Goal: Task Accomplishment & Management: Complete application form

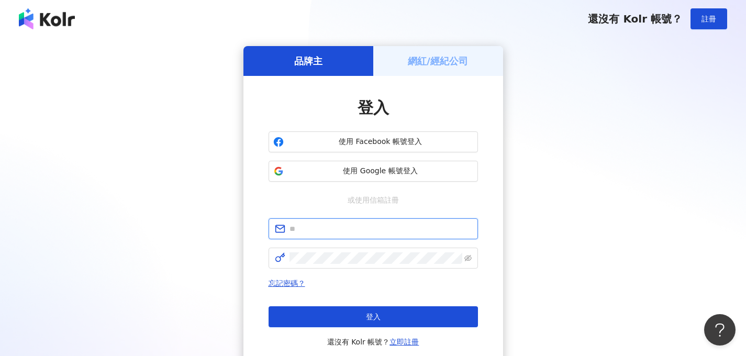
click at [334, 228] on input "text" at bounding box center [380, 229] width 182 height 12
type input "*"
click at [414, 63] on h5 "網紅/經紀公司" at bounding box center [438, 60] width 60 height 13
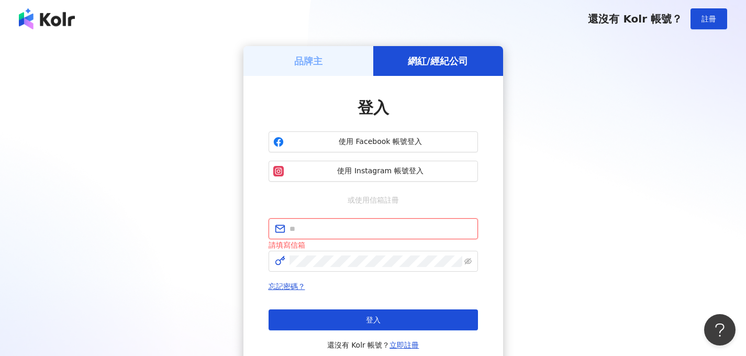
click at [338, 228] on input "text" at bounding box center [380, 229] width 182 height 12
type input "**********"
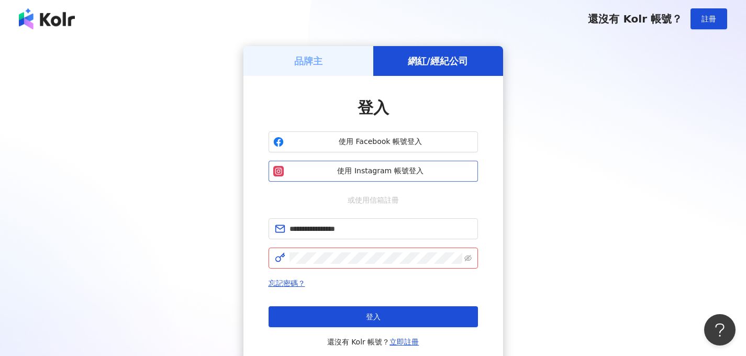
click at [364, 174] on span "使用 Instagram 帳號登入" at bounding box center [380, 171] width 185 height 10
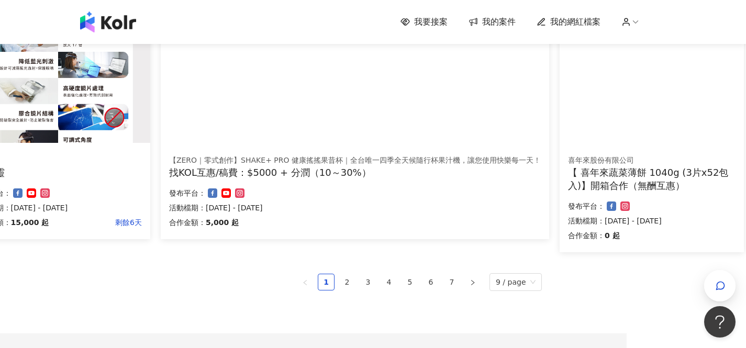
scroll to position [770, 119]
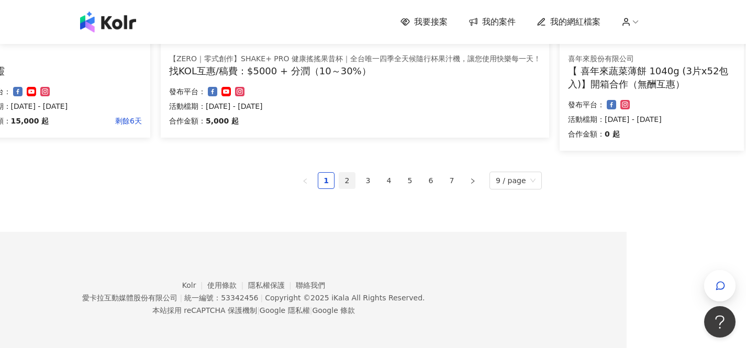
click at [343, 182] on link "2" at bounding box center [347, 181] width 16 height 16
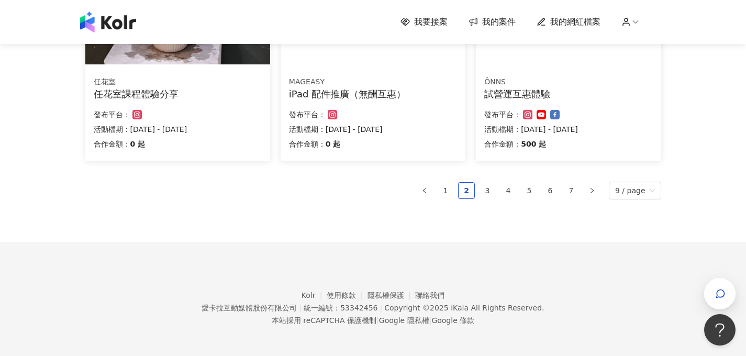
scroll to position [745, 0]
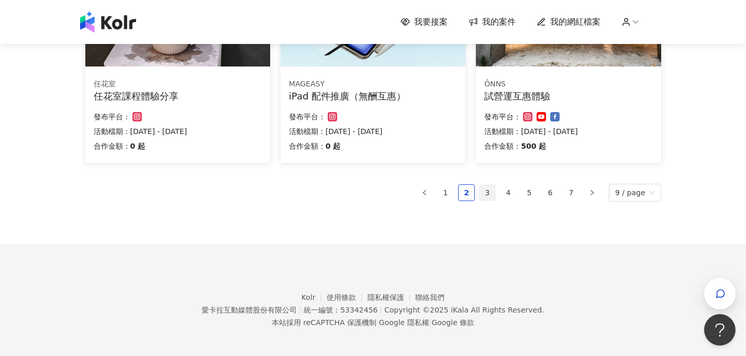
click at [493, 195] on link "3" at bounding box center [488, 193] width 16 height 16
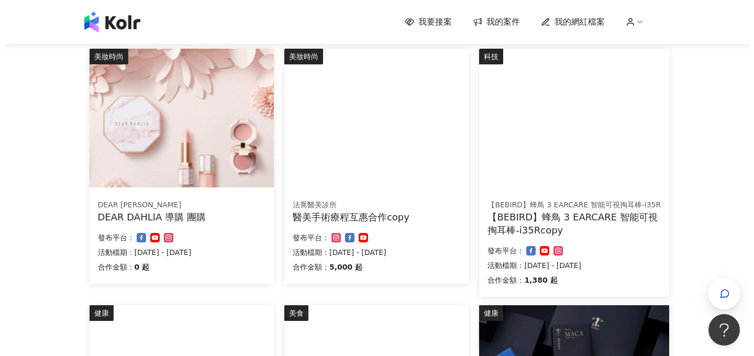
scroll to position [110, 0]
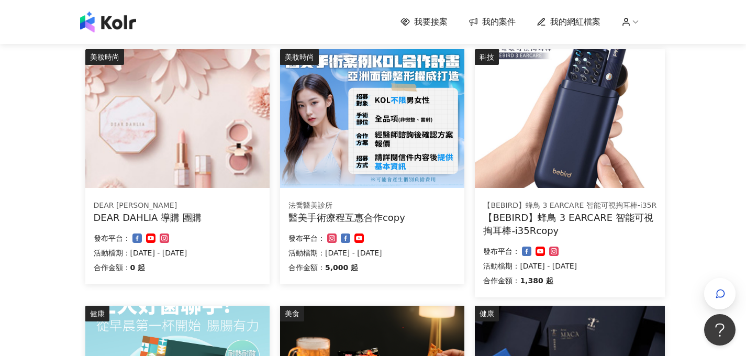
click at [419, 225] on div "法喬醫美診所 醫美手術療程互惠合作copy 合作金額： 5,000 起 發布平台： 活動檔期：[DATE] - [DATE]" at bounding box center [372, 238] width 184 height 92
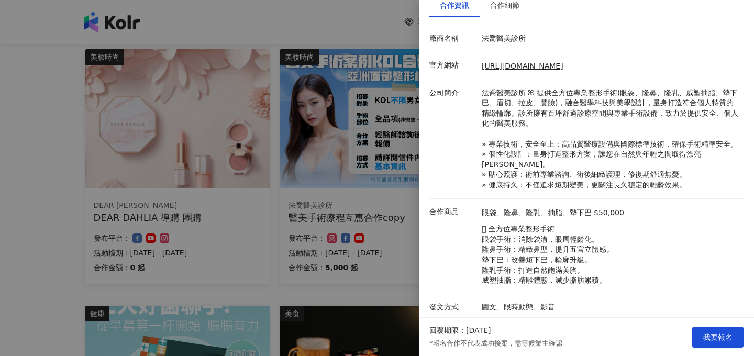
scroll to position [125, 0]
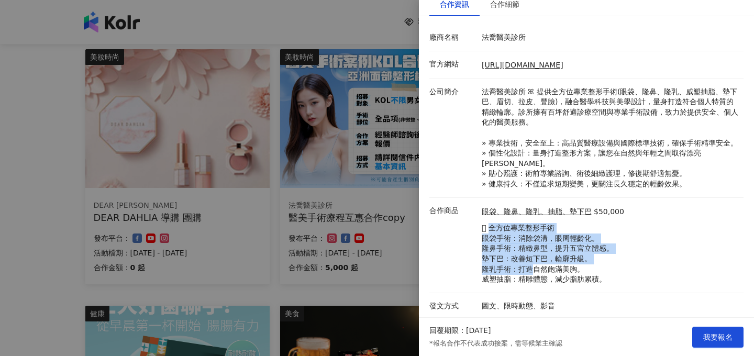
drag, startPoint x: 490, startPoint y: 225, endPoint x: 528, endPoint y: 271, distance: 59.5
click at [528, 272] on p "𖧷 全方位專業整形手術 眼袋手術：消除袋溝，眼周輕齡化。 隆鼻手術：精緻鼻型，提升五官立體感。 墊下巴：改善短下巴，輪廓升級。 隆乳手術：打造自然飽滿美胸。 …" at bounding box center [553, 254] width 142 height 62
click at [528, 271] on p "𖧷 全方位專業整形手術 眼袋手術：消除袋溝，眼周輕齡化。 隆鼻手術：精緻鼻型，提升五官立體感。 墊下巴：改善短下巴，輪廓升級。 隆乳手術：打造自然飽滿美胸。 …" at bounding box center [553, 254] width 142 height 62
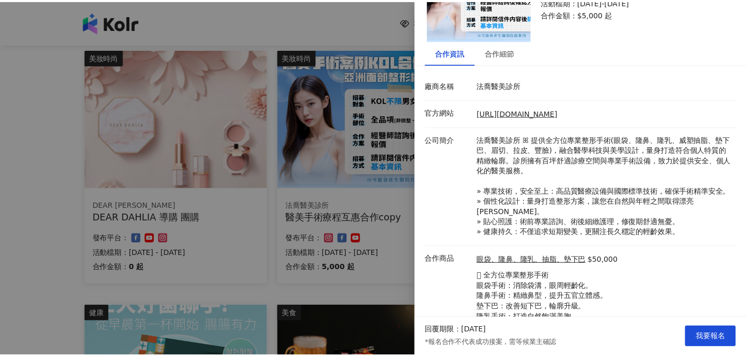
scroll to position [0, 0]
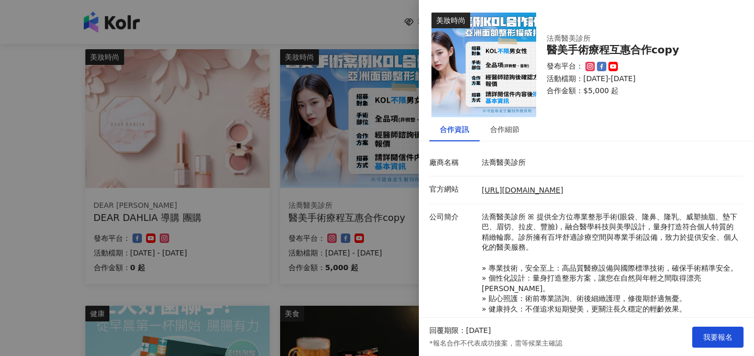
click at [359, 227] on div at bounding box center [377, 178] width 754 height 356
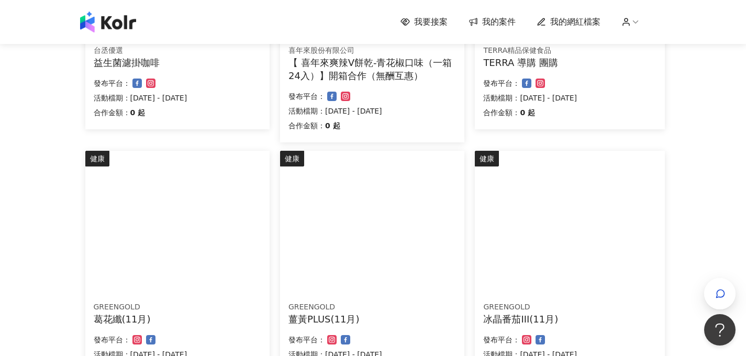
scroll to position [627, 0]
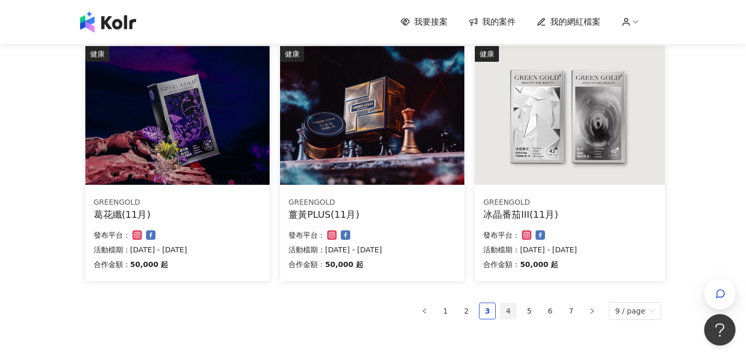
click at [514, 307] on link "4" at bounding box center [508, 311] width 16 height 16
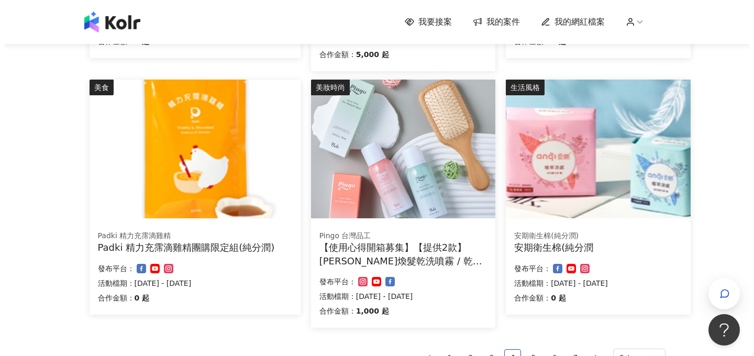
scroll to position [579, 0]
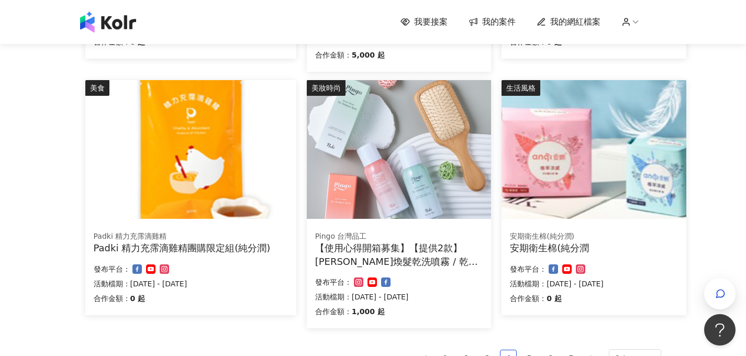
click at [367, 257] on div "【使用心得開箱募集】【提供2款】[PERSON_NAME]煥髮乾洗噴霧 / 乾洗髮" at bounding box center [399, 254] width 168 height 26
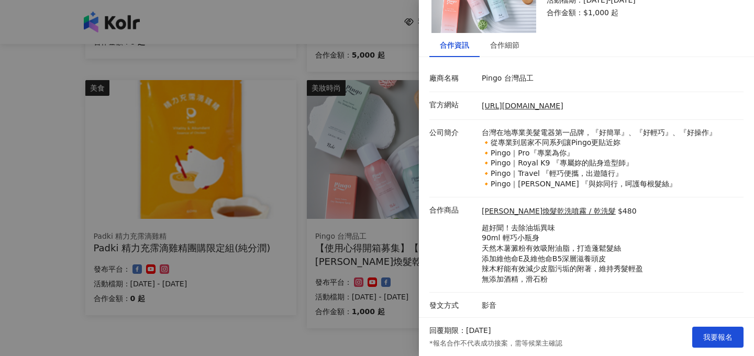
scroll to position [85, 0]
click at [533, 109] on div "[URL][DOMAIN_NAME]" at bounding box center [610, 105] width 262 height 12
click at [533, 108] on div "[URL][DOMAIN_NAME]" at bounding box center [610, 105] width 262 height 12
click at [533, 107] on link "[URL][DOMAIN_NAME]" at bounding box center [523, 105] width 82 height 8
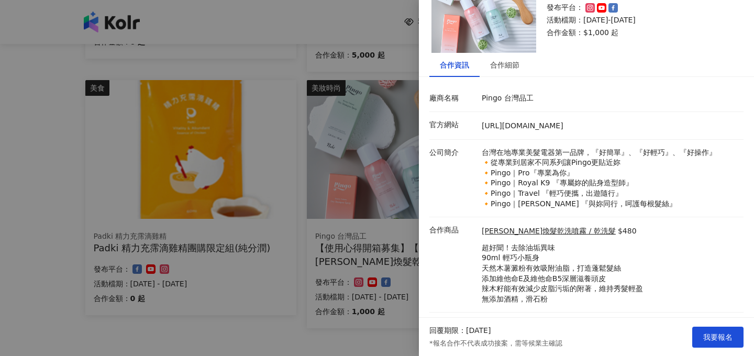
scroll to position [10, 0]
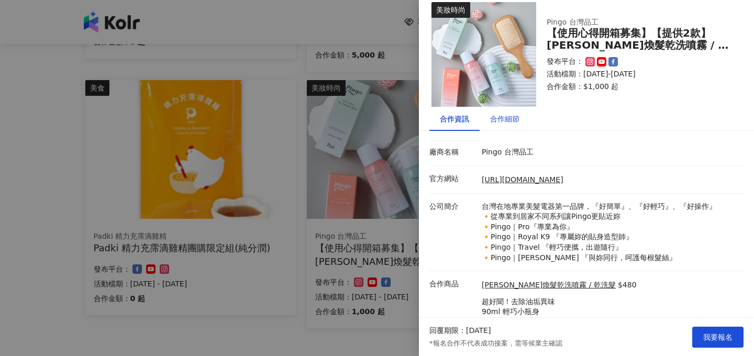
click at [508, 118] on div "合作細節" at bounding box center [504, 119] width 29 height 12
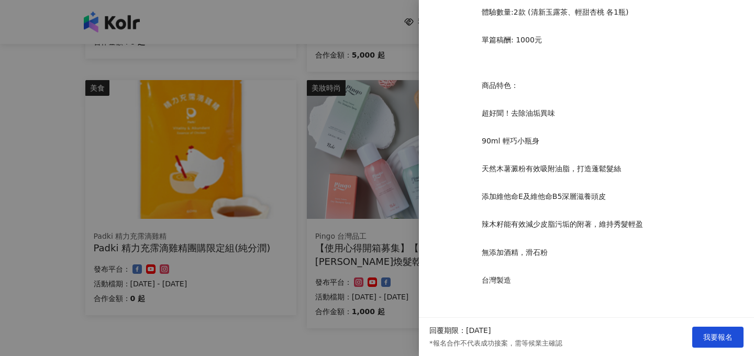
scroll to position [345, 0]
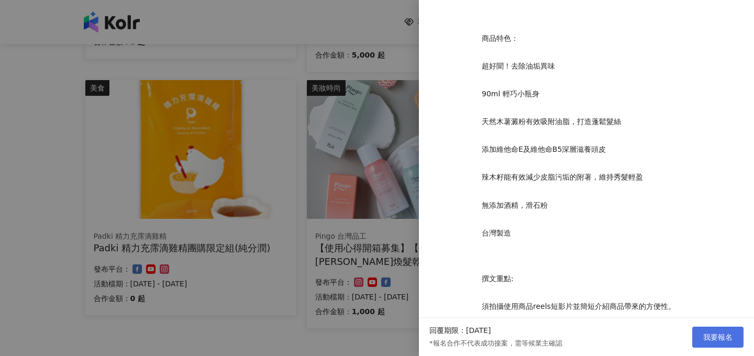
click at [716, 333] on span "我要報名" at bounding box center [717, 337] width 29 height 8
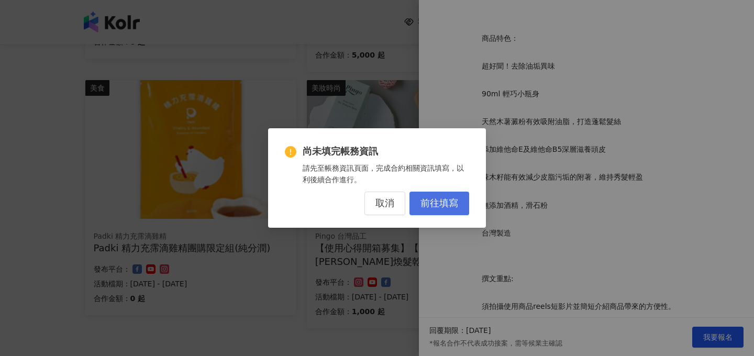
click at [432, 203] on span "前往填寫" at bounding box center [439, 204] width 38 height 12
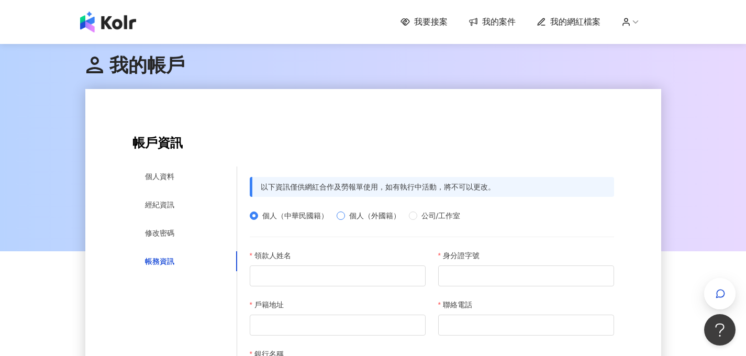
scroll to position [86, 0]
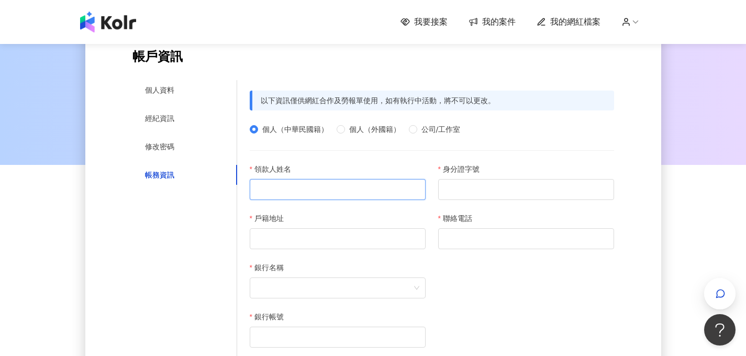
click at [319, 189] on input "領款人姓名" at bounding box center [338, 189] width 176 height 21
type input "*"
type input "***"
click at [462, 189] on input "身分證字號" at bounding box center [526, 189] width 176 height 21
type input "**********"
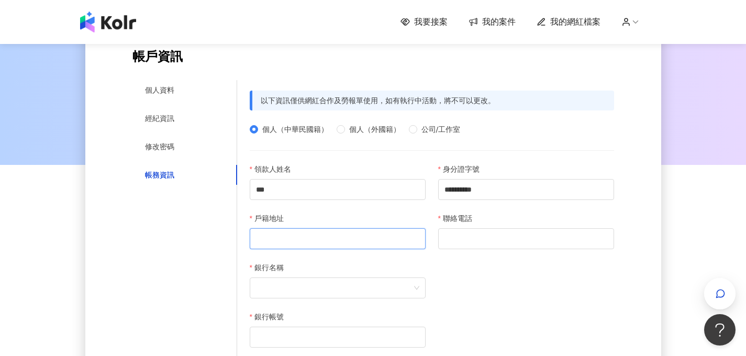
click at [304, 236] on input "戶籍地址" at bounding box center [338, 238] width 176 height 21
type input "*"
type input "**********"
click at [466, 238] on input "聯絡電話" at bounding box center [526, 238] width 176 height 21
type input "*"
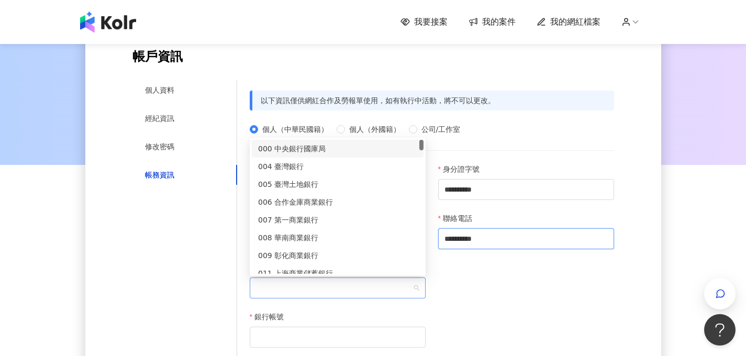
click at [372, 284] on span at bounding box center [337, 288] width 163 height 20
type input "**********"
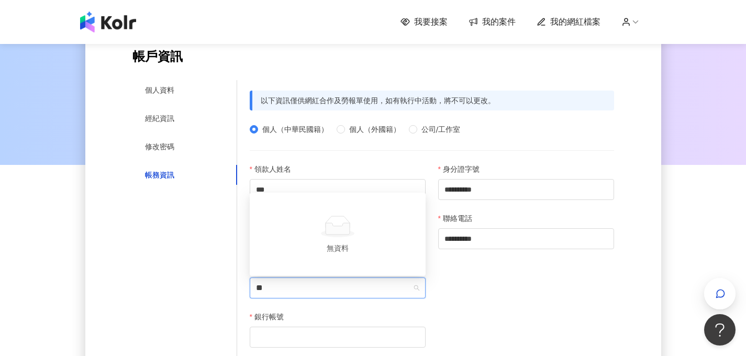
type input "*"
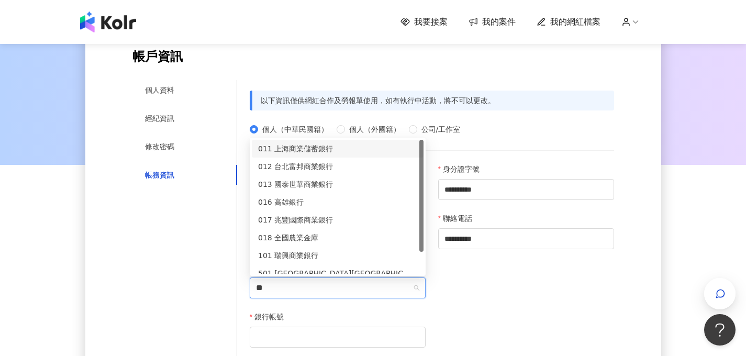
type input "***"
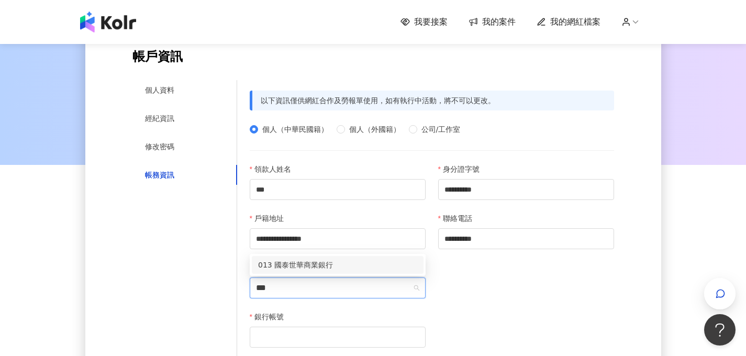
click at [322, 261] on div "013 國泰世華商業銀行" at bounding box center [337, 265] width 159 height 12
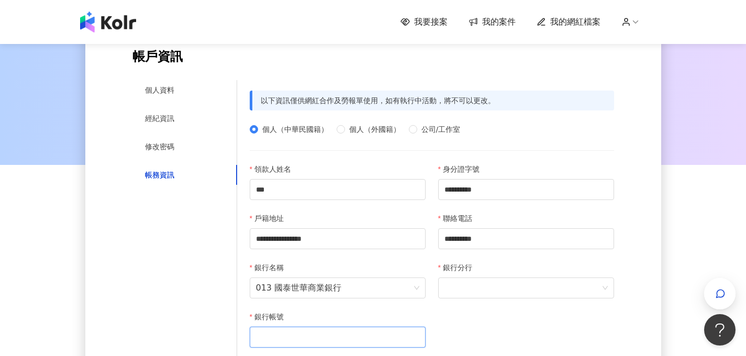
click at [325, 335] on input "銀行帳號" at bounding box center [338, 337] width 176 height 21
type input "*"
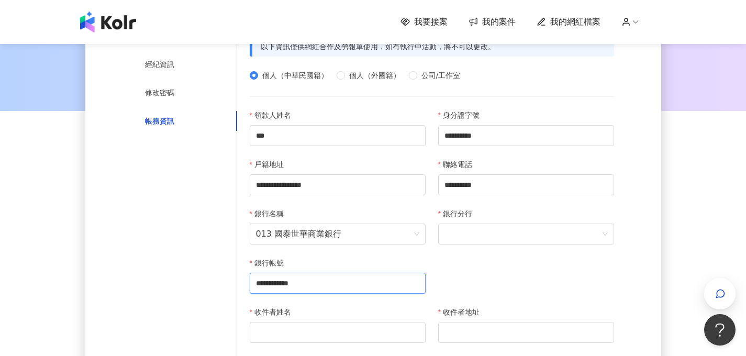
scroll to position [265, 0]
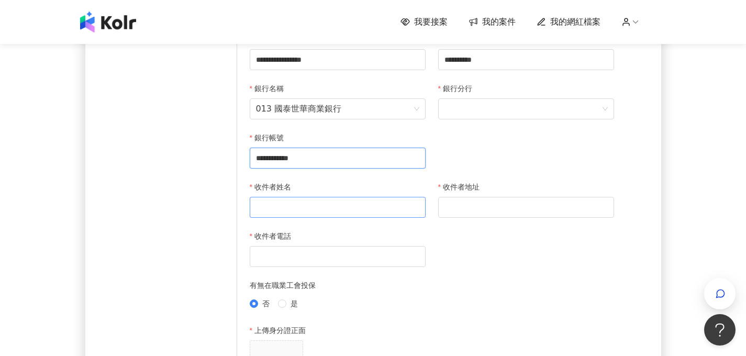
type input "**********"
click at [307, 207] on input "收件者姓名" at bounding box center [338, 207] width 176 height 21
type input "*"
type input "***"
click at [484, 214] on input "收件者地址" at bounding box center [526, 207] width 176 height 21
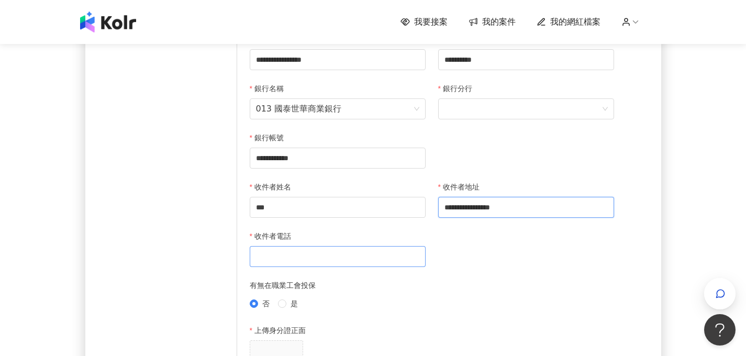
type input "**********"
click at [367, 261] on input "收件者電話" at bounding box center [338, 256] width 176 height 21
type input "*"
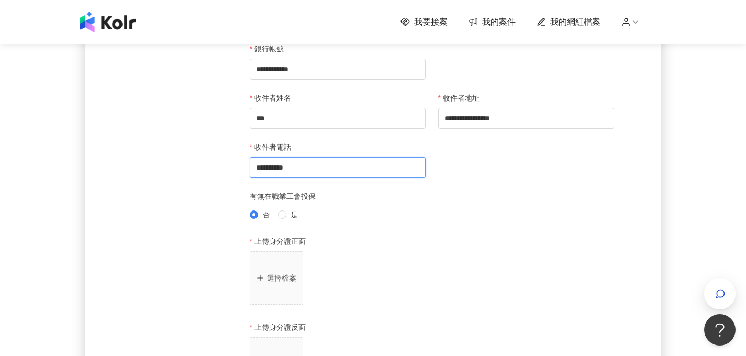
scroll to position [372, 0]
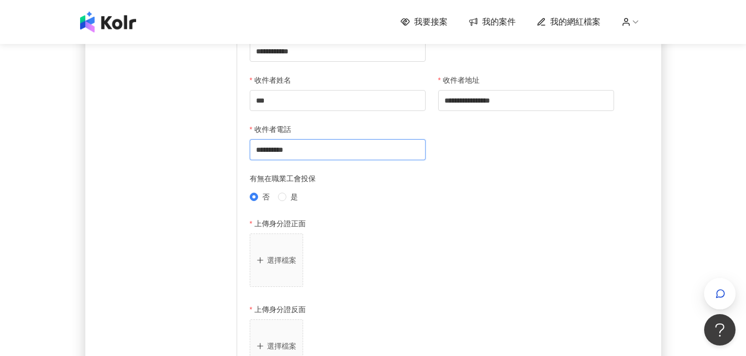
type input "**********"
click at [270, 272] on button "選擇檔案" at bounding box center [276, 259] width 53 height 53
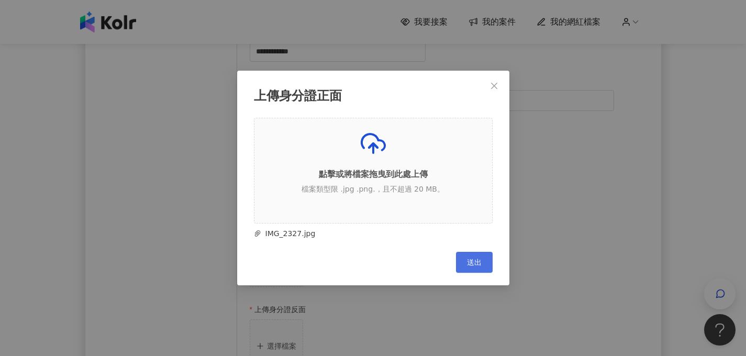
click at [475, 262] on span "送出" at bounding box center [474, 262] width 15 height 8
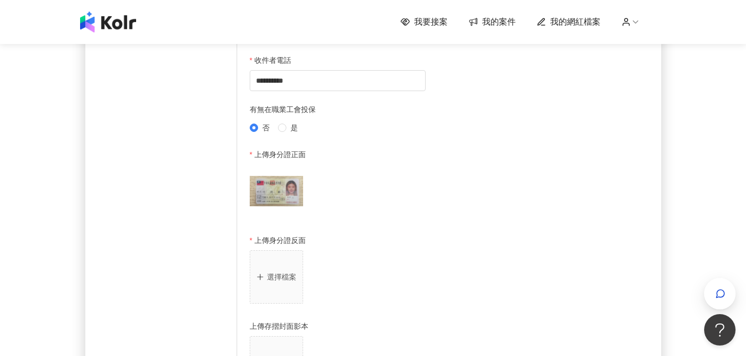
scroll to position [466, 0]
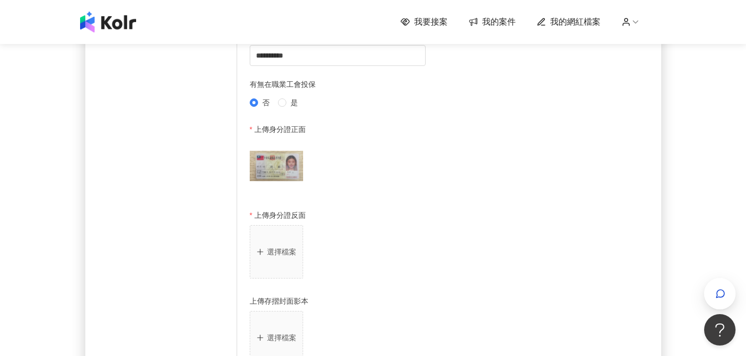
click at [286, 262] on button "選擇檔案" at bounding box center [276, 251] width 53 height 53
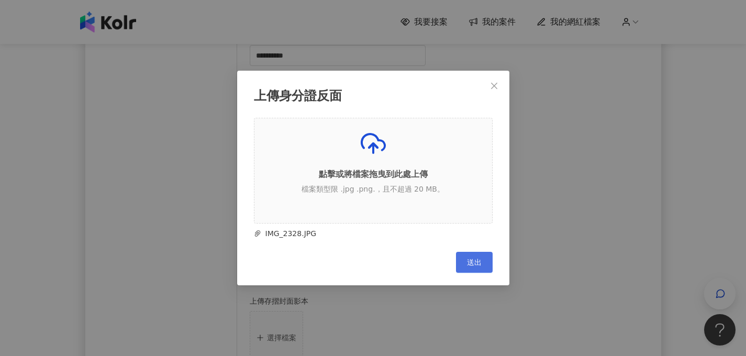
click at [476, 264] on span "送出" at bounding box center [474, 262] width 15 height 8
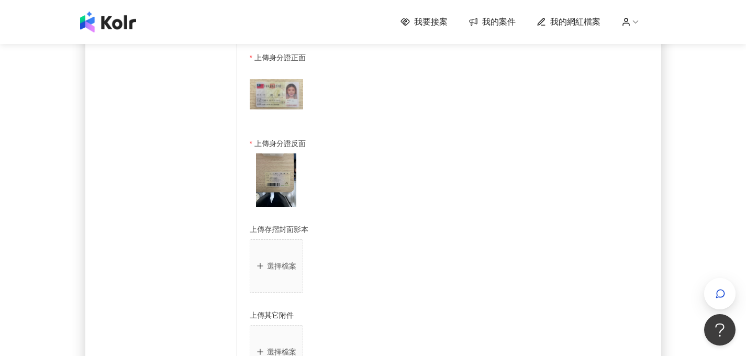
scroll to position [544, 0]
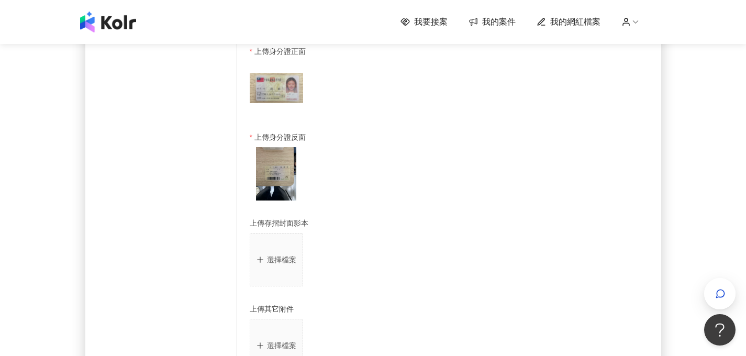
click at [276, 255] on button "選擇檔案" at bounding box center [276, 259] width 53 height 53
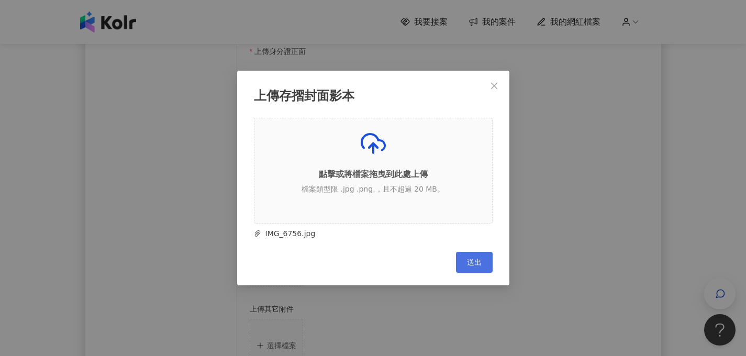
click at [473, 264] on span "送出" at bounding box center [474, 262] width 15 height 8
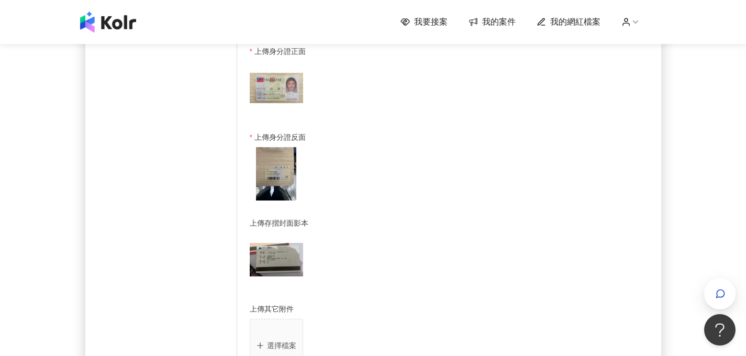
scroll to position [802, 0]
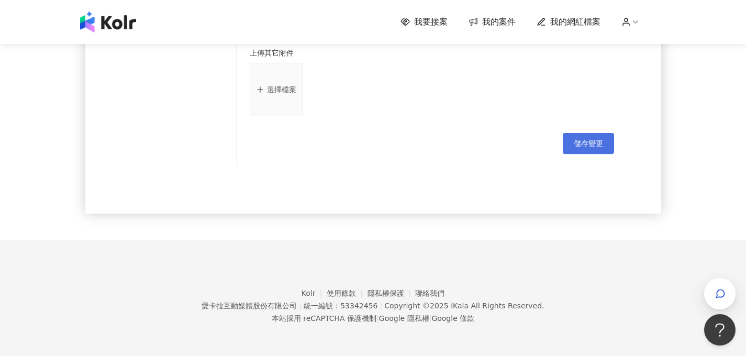
click at [596, 140] on span "儲存變更" at bounding box center [588, 143] width 29 height 8
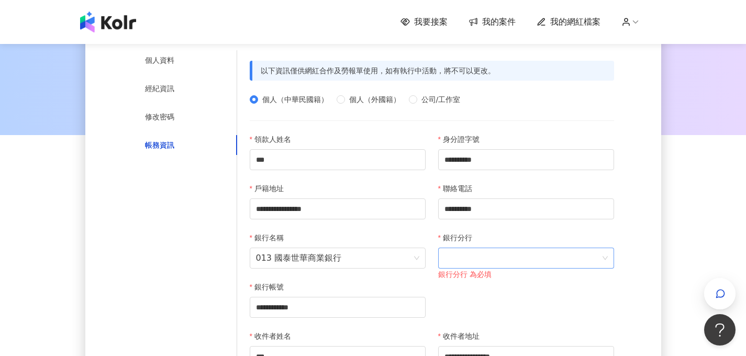
scroll to position [116, 0]
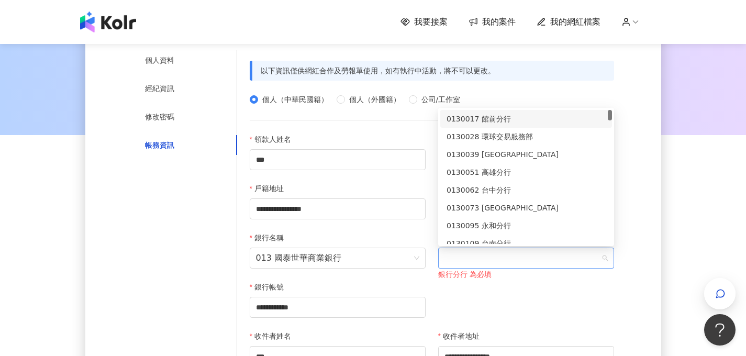
click at [476, 264] on span at bounding box center [525, 258] width 163 height 20
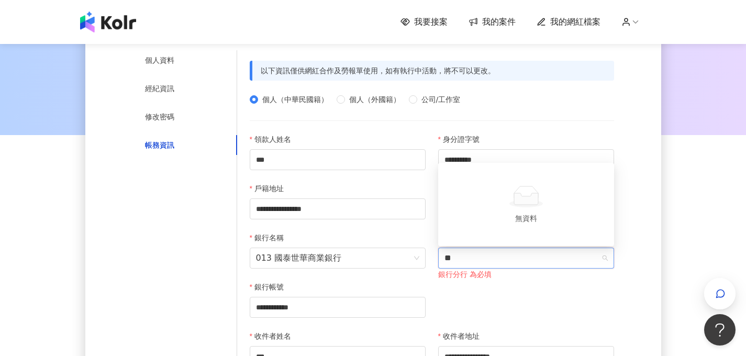
type input "*"
type input "**"
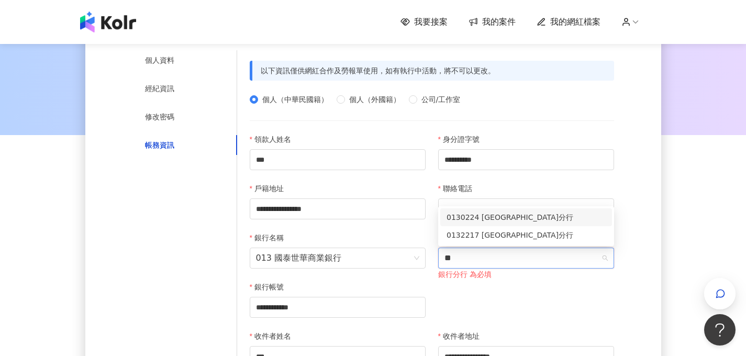
click at [538, 214] on div "0130224 [GEOGRAPHIC_DATA]分行" at bounding box center [526, 217] width 159 height 12
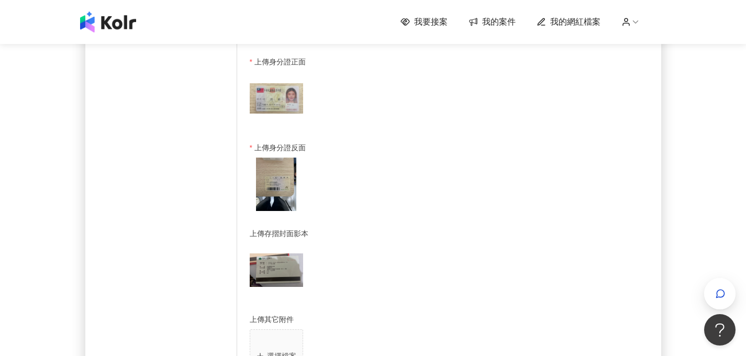
scroll to position [749, 0]
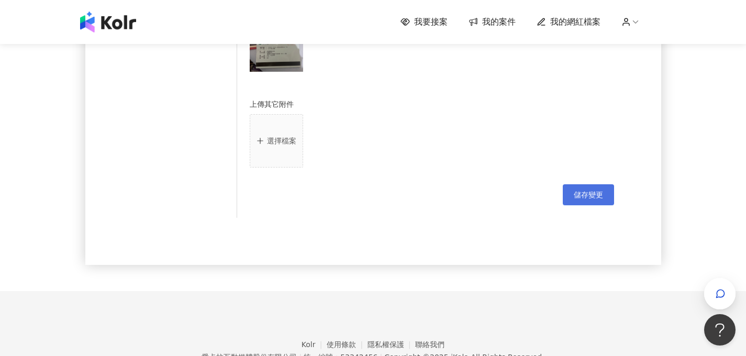
click at [578, 199] on span "儲存變更" at bounding box center [588, 195] width 29 height 8
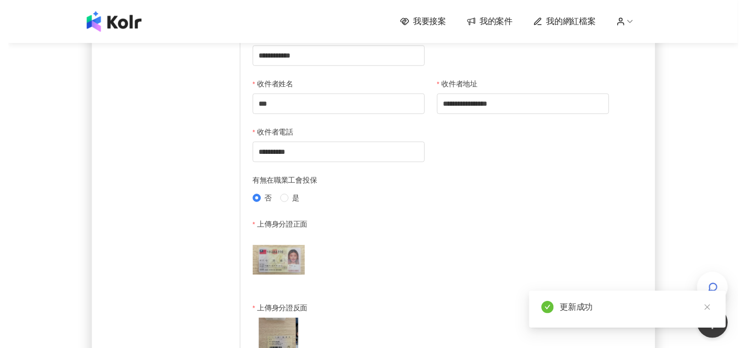
scroll to position [0, 0]
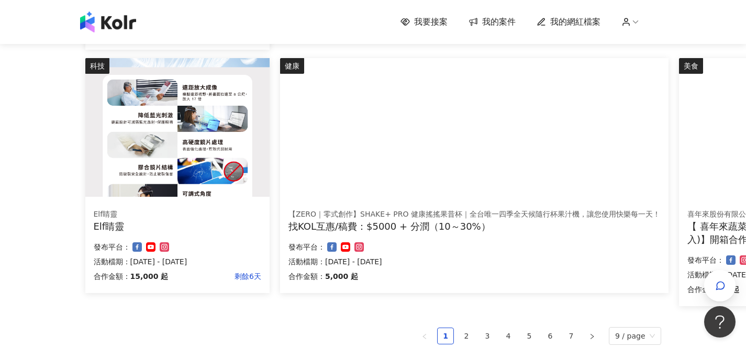
scroll to position [770, 0]
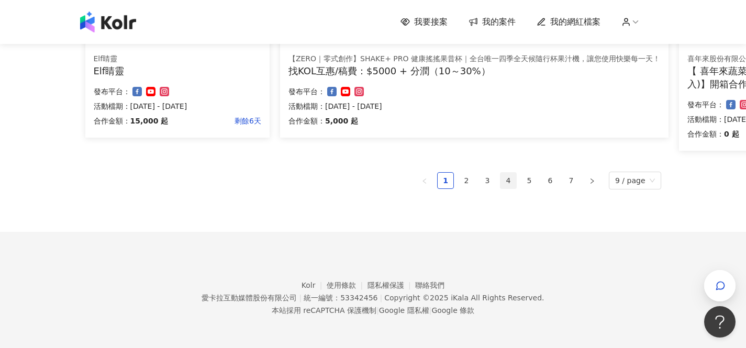
click at [503, 177] on link "4" at bounding box center [508, 181] width 16 height 16
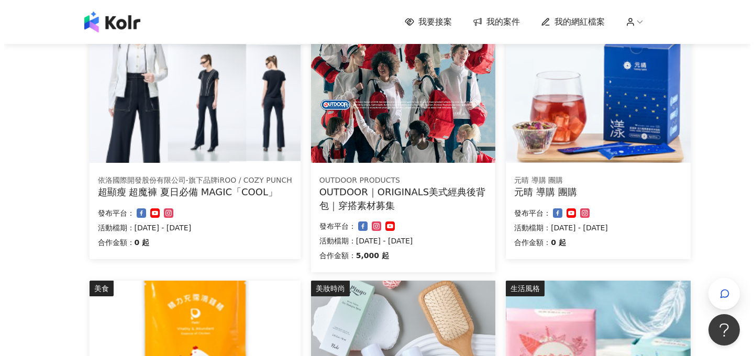
scroll to position [380, 0]
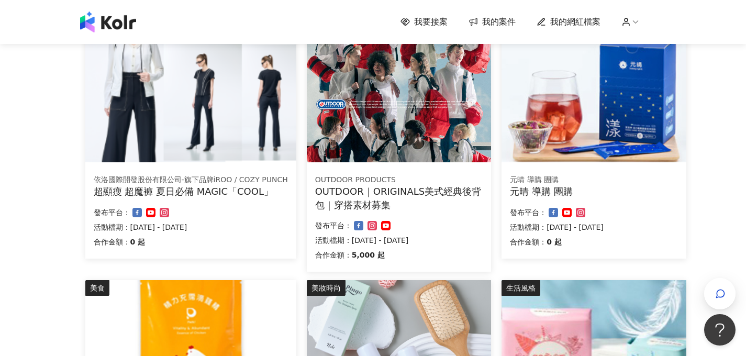
click at [427, 191] on div "OUTDOOR｜ORIGINALS美式經典後背包｜穿搭素材募集" at bounding box center [399, 198] width 168 height 26
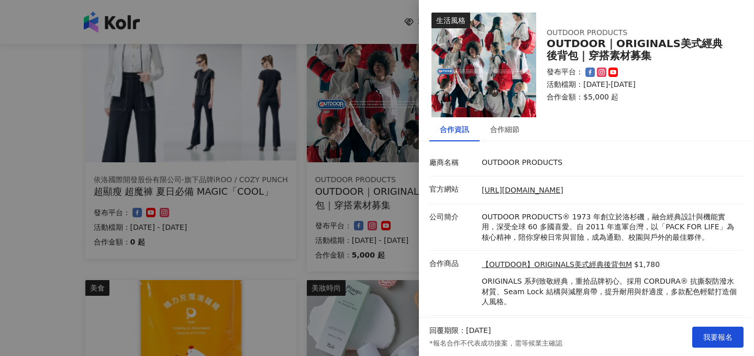
scroll to position [24, 0]
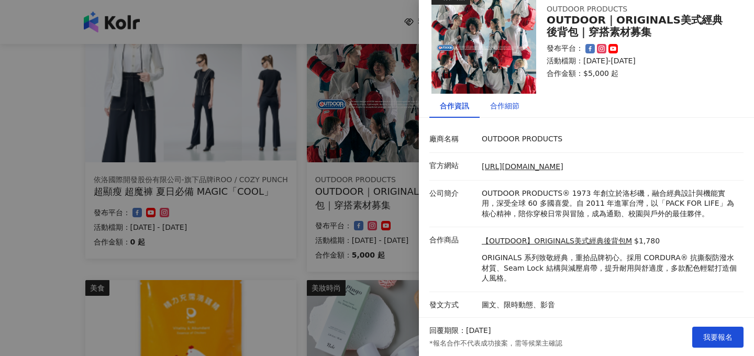
click at [508, 108] on div "合作細節" at bounding box center [504, 106] width 29 height 12
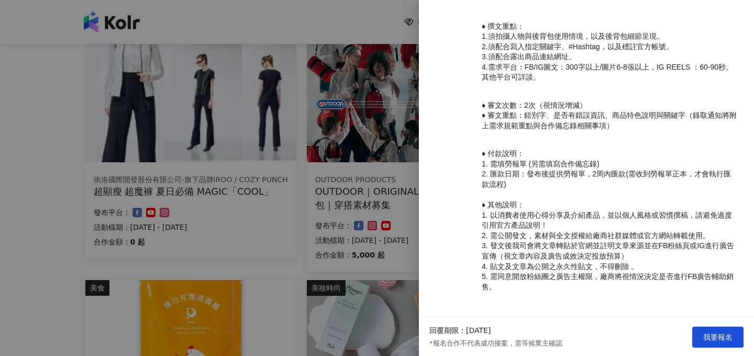
scroll to position [420, 0]
click at [299, 224] on div at bounding box center [377, 178] width 754 height 356
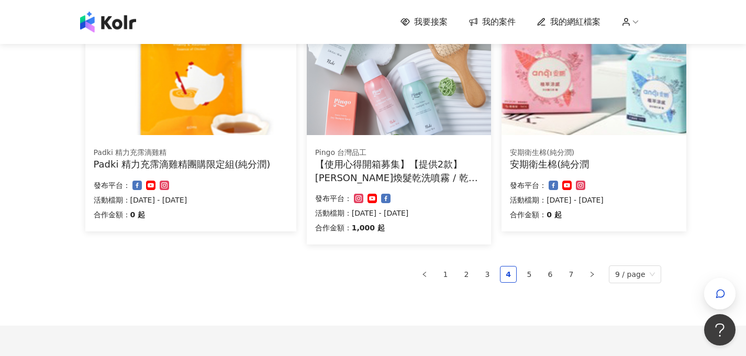
scroll to position [664, 0]
click at [524, 276] on link "5" at bounding box center [529, 274] width 16 height 16
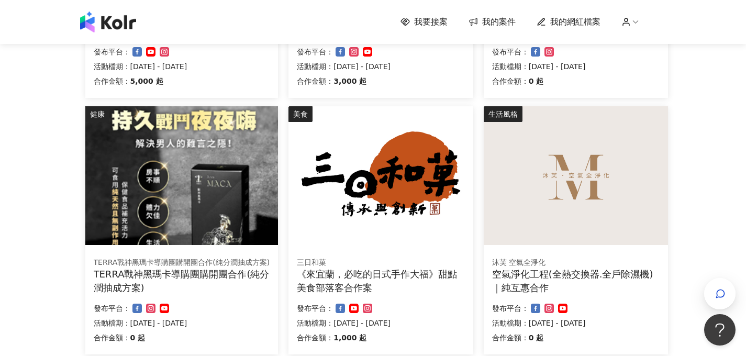
scroll to position [749, 0]
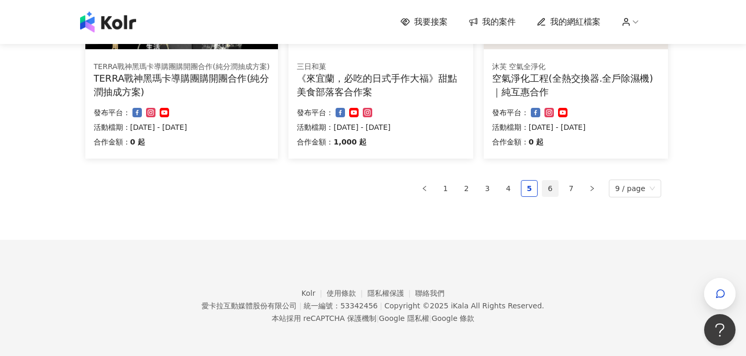
click at [554, 187] on link "6" at bounding box center [550, 189] width 16 height 16
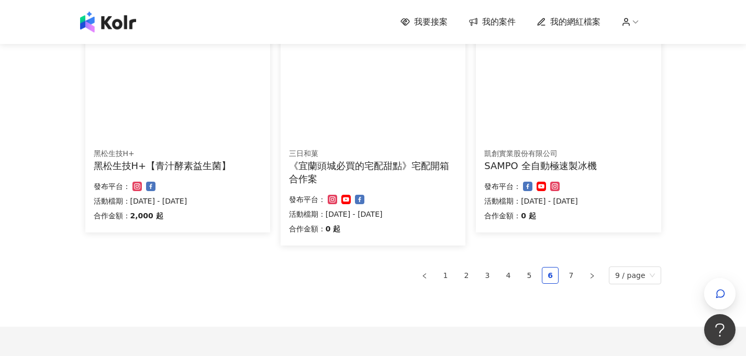
scroll to position [740, 0]
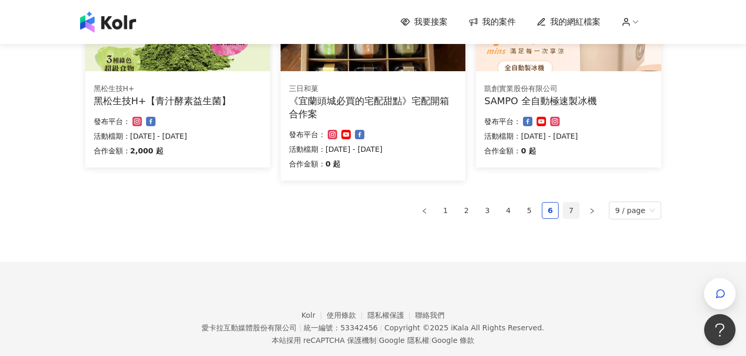
click at [565, 206] on link "7" at bounding box center [571, 211] width 16 height 16
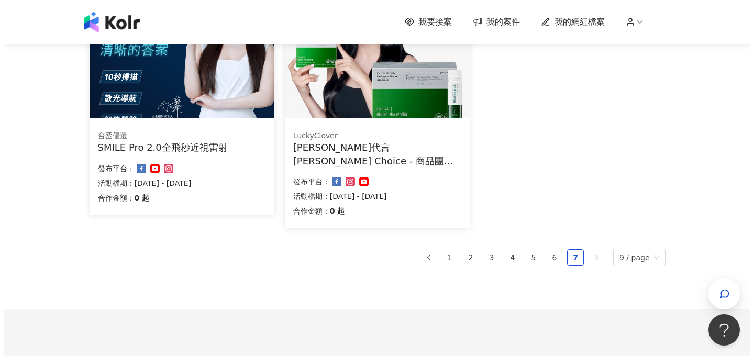
scroll to position [292, 0]
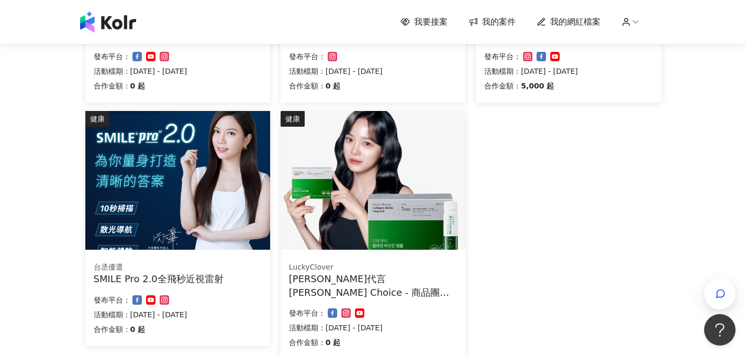
click at [437, 231] on img at bounding box center [373, 180] width 185 height 139
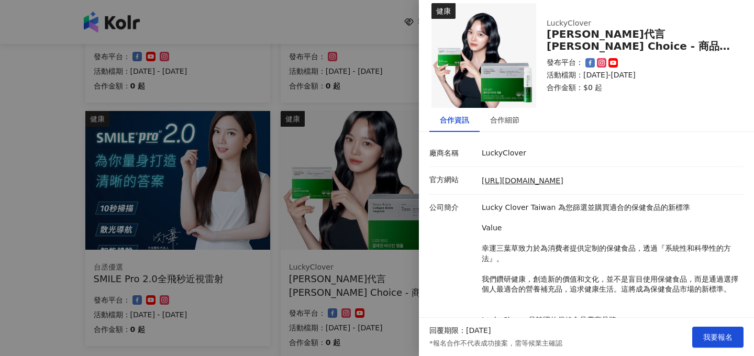
scroll to position [21, 0]
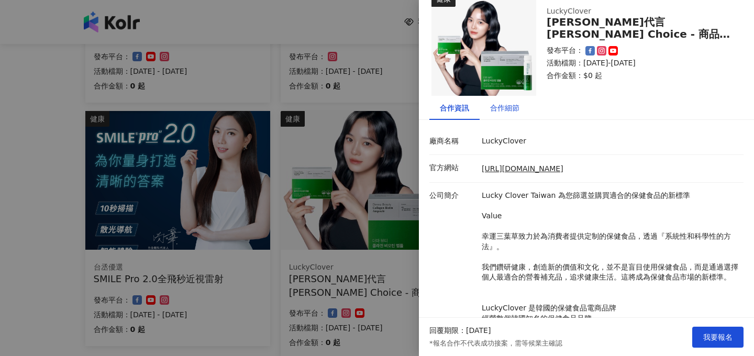
click at [506, 108] on div "合作細節" at bounding box center [504, 108] width 29 height 12
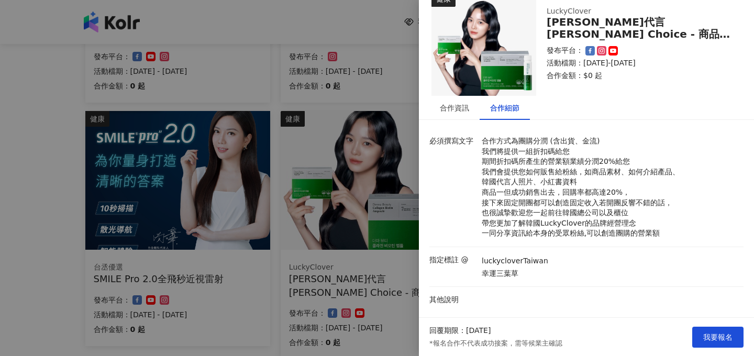
scroll to position [24, 0]
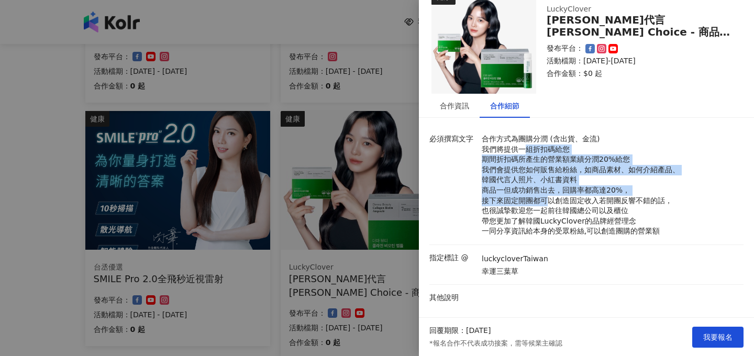
drag, startPoint x: 528, startPoint y: 144, endPoint x: 547, endPoint y: 196, distance: 55.1
click at [547, 196] on p "合作方式為團購分潤 (含出貨、金流) 我們將提供一組折扣碼給您 期間折扣碼所產生的營業額業績分潤20%給您 我們會提供您如何販售給粉絲，如商品素材、如何介紹產…" at bounding box center [610, 185] width 257 height 103
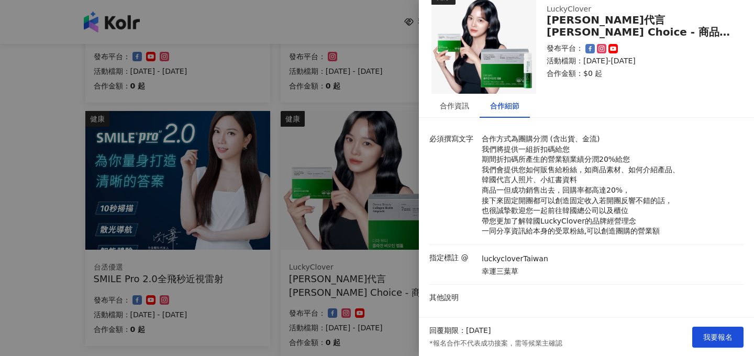
click at [350, 200] on div at bounding box center [377, 178] width 754 height 356
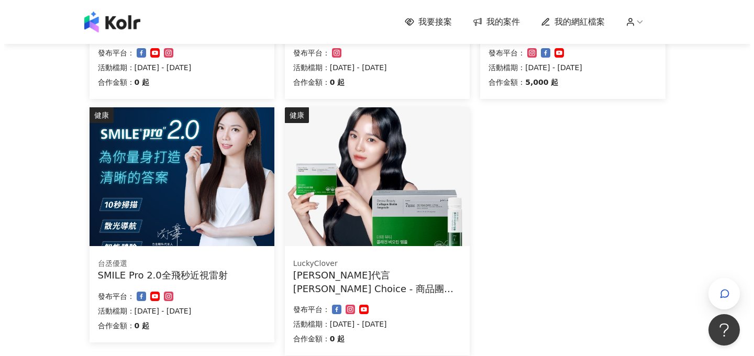
scroll to position [317, 0]
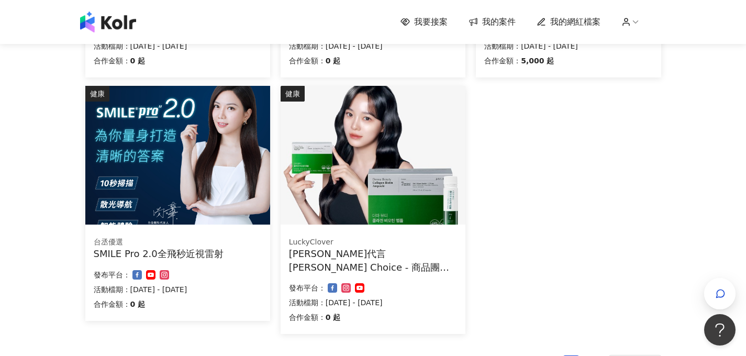
click at [213, 191] on img at bounding box center [177, 155] width 185 height 139
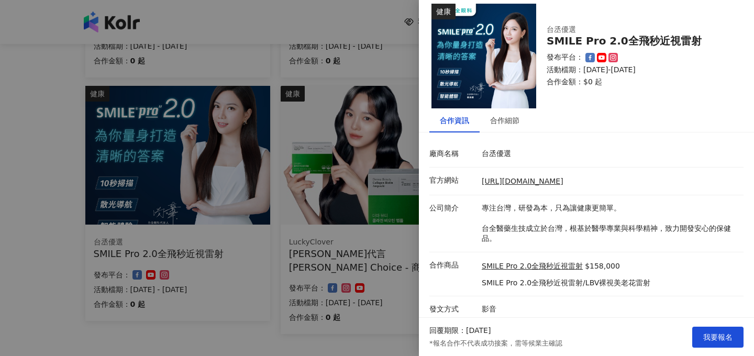
scroll to position [13, 0]
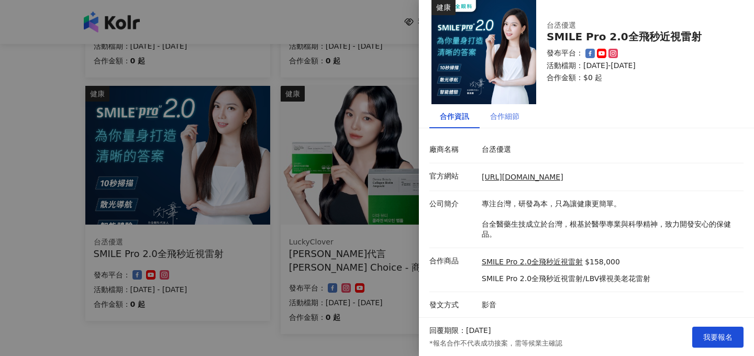
click at [506, 127] on div "合作細節" at bounding box center [505, 116] width 50 height 24
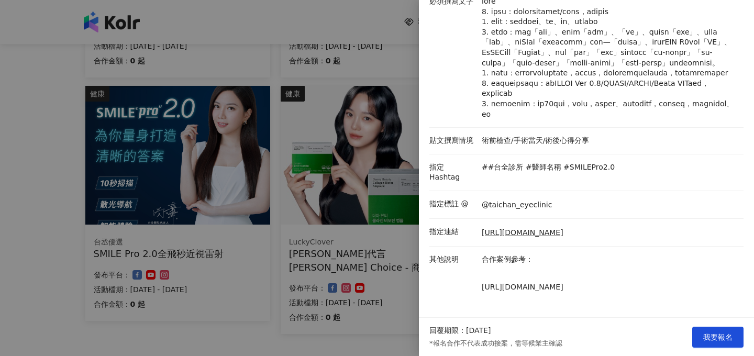
scroll to position [188, 0]
click at [362, 200] on div at bounding box center [377, 178] width 754 height 356
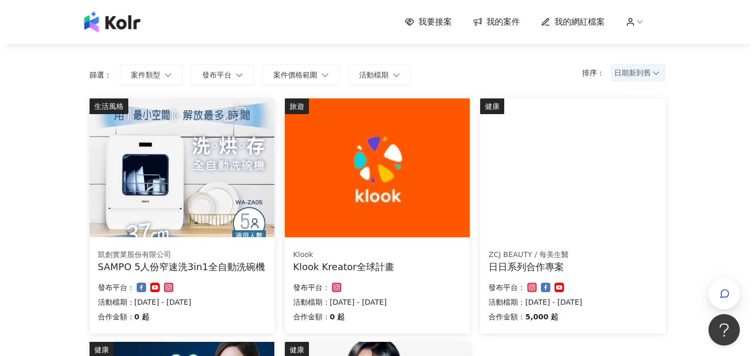
scroll to position [50, 0]
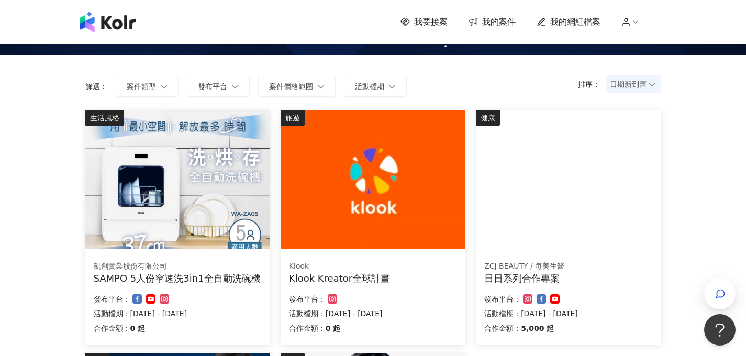
click at [363, 199] on img at bounding box center [373, 179] width 185 height 139
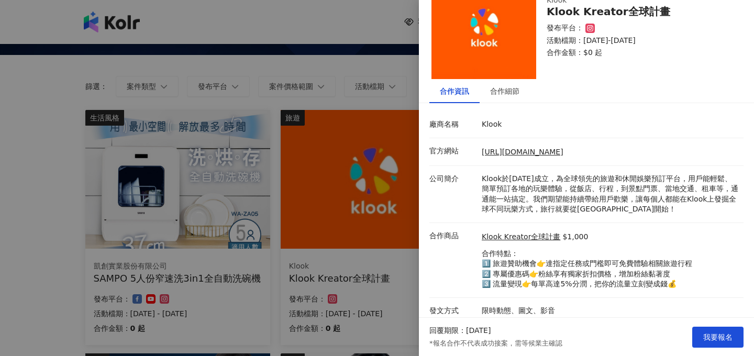
scroll to position [44, 0]
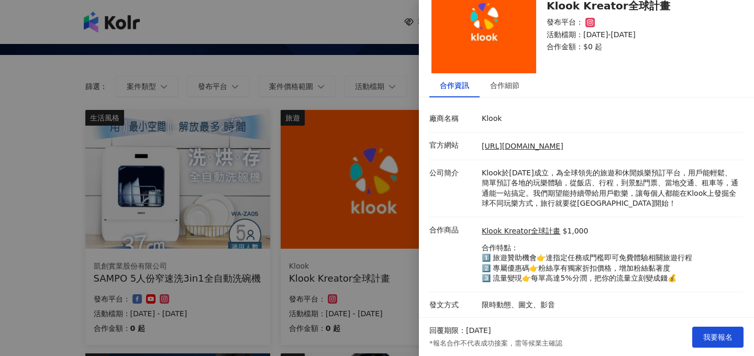
click at [383, 226] on div at bounding box center [377, 178] width 754 height 356
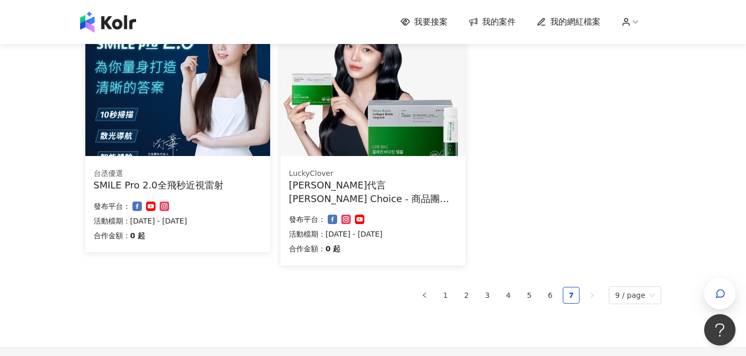
scroll to position [386, 0]
click at [528, 296] on link "5" at bounding box center [529, 295] width 16 height 16
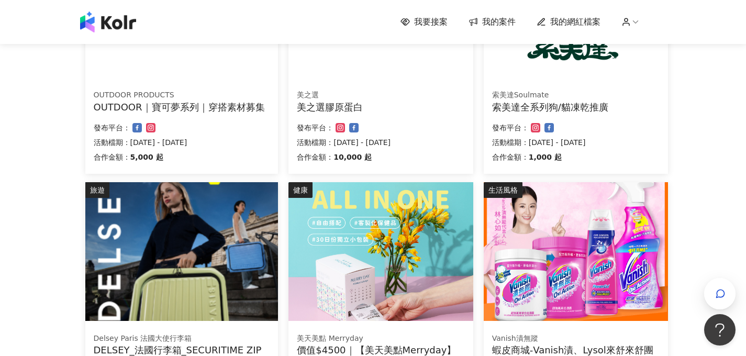
scroll to position [597, 0]
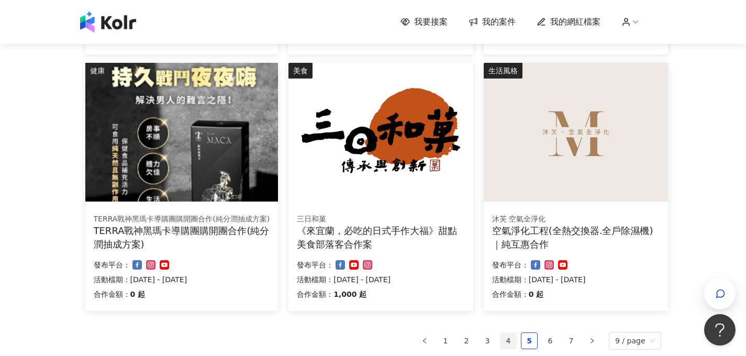
click at [509, 343] on link "4" at bounding box center [508, 341] width 16 height 16
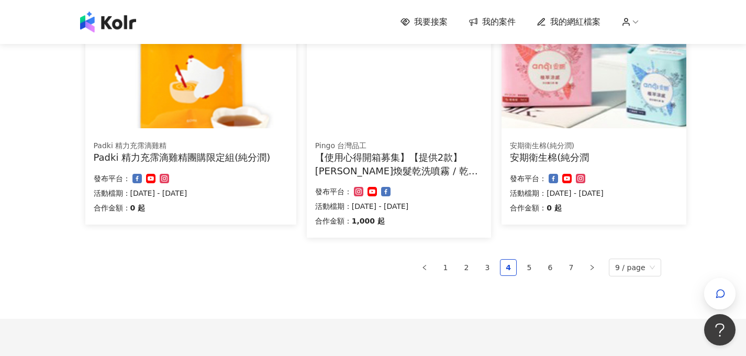
scroll to position [749, 0]
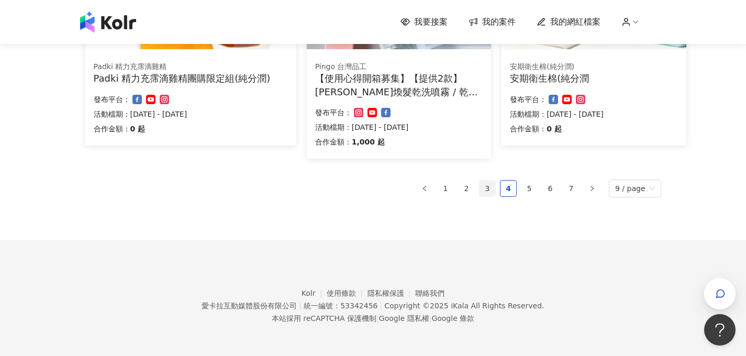
click at [495, 187] on link "3" at bounding box center [488, 189] width 16 height 16
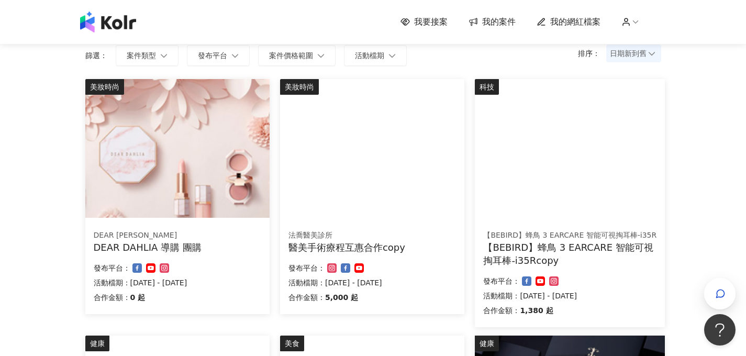
scroll to position [0, 0]
